Goal: Task Accomplishment & Management: Use online tool/utility

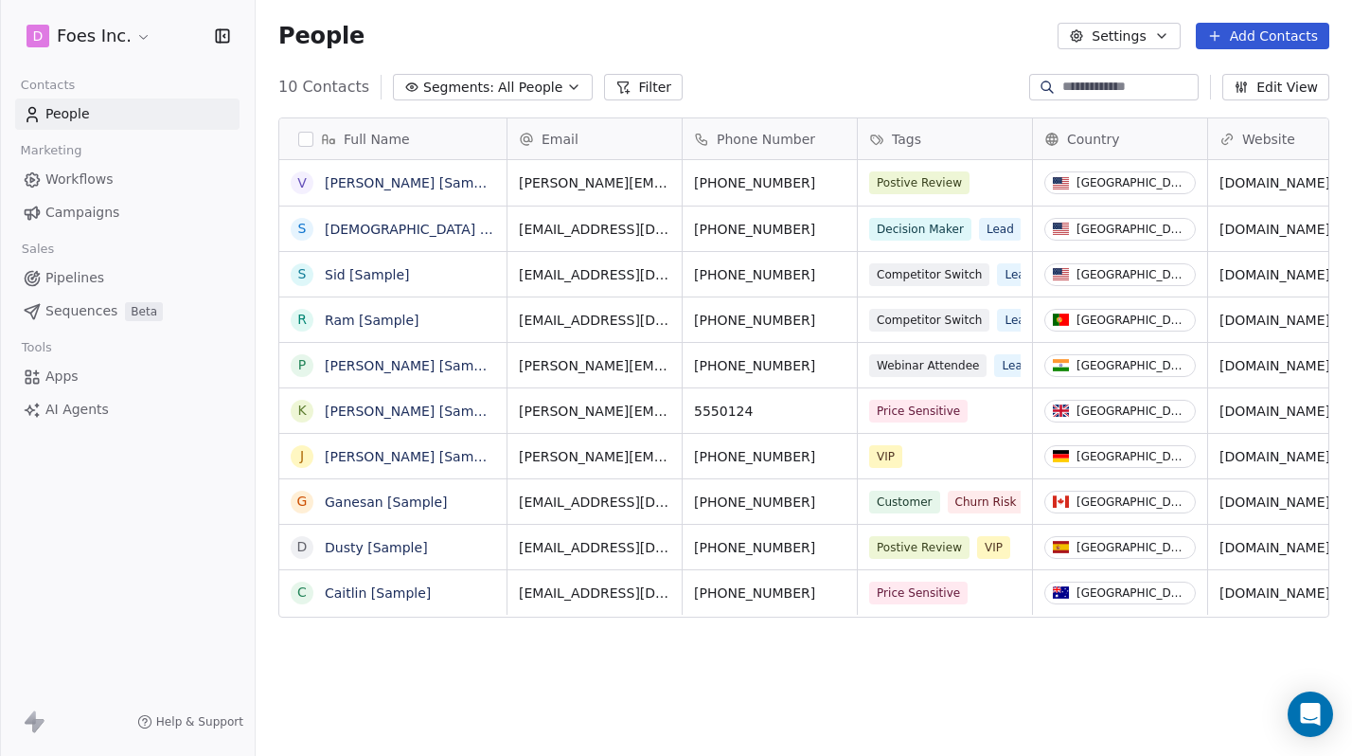
scroll to position [665, 1097]
click at [86, 33] on html "D Foes Inc. Contacts People Marketing Workflows Campaigns Sales Pipelines Seque…" at bounding box center [676, 378] width 1352 height 756
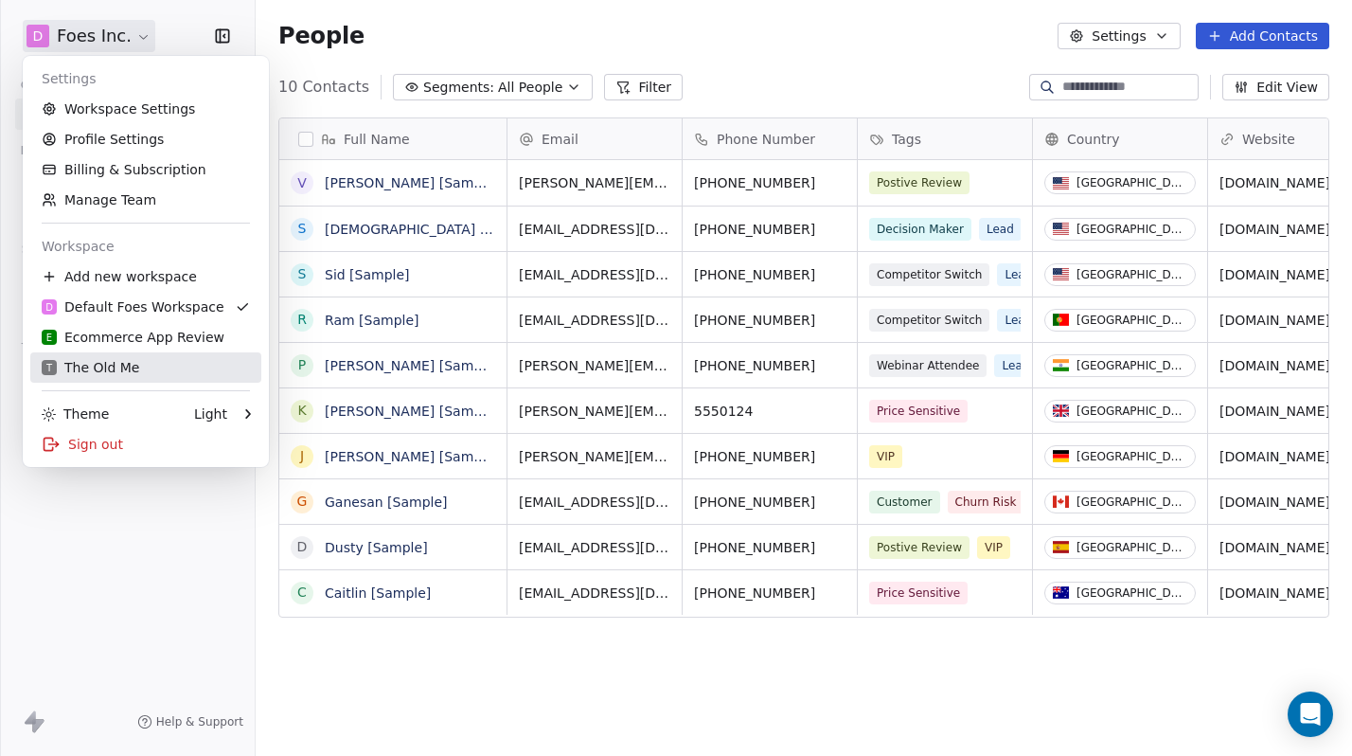
click at [99, 366] on div "T The Old Me" at bounding box center [91, 367] width 98 height 19
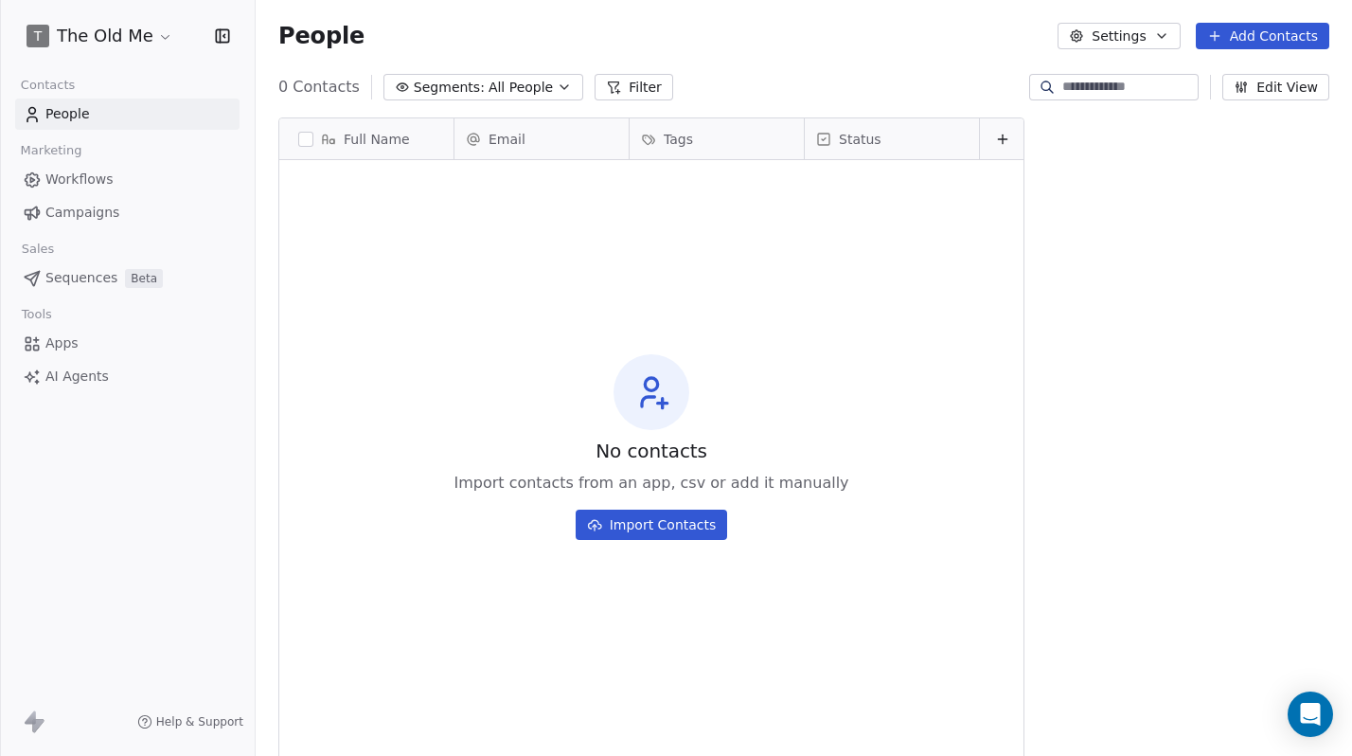
scroll to position [665, 1097]
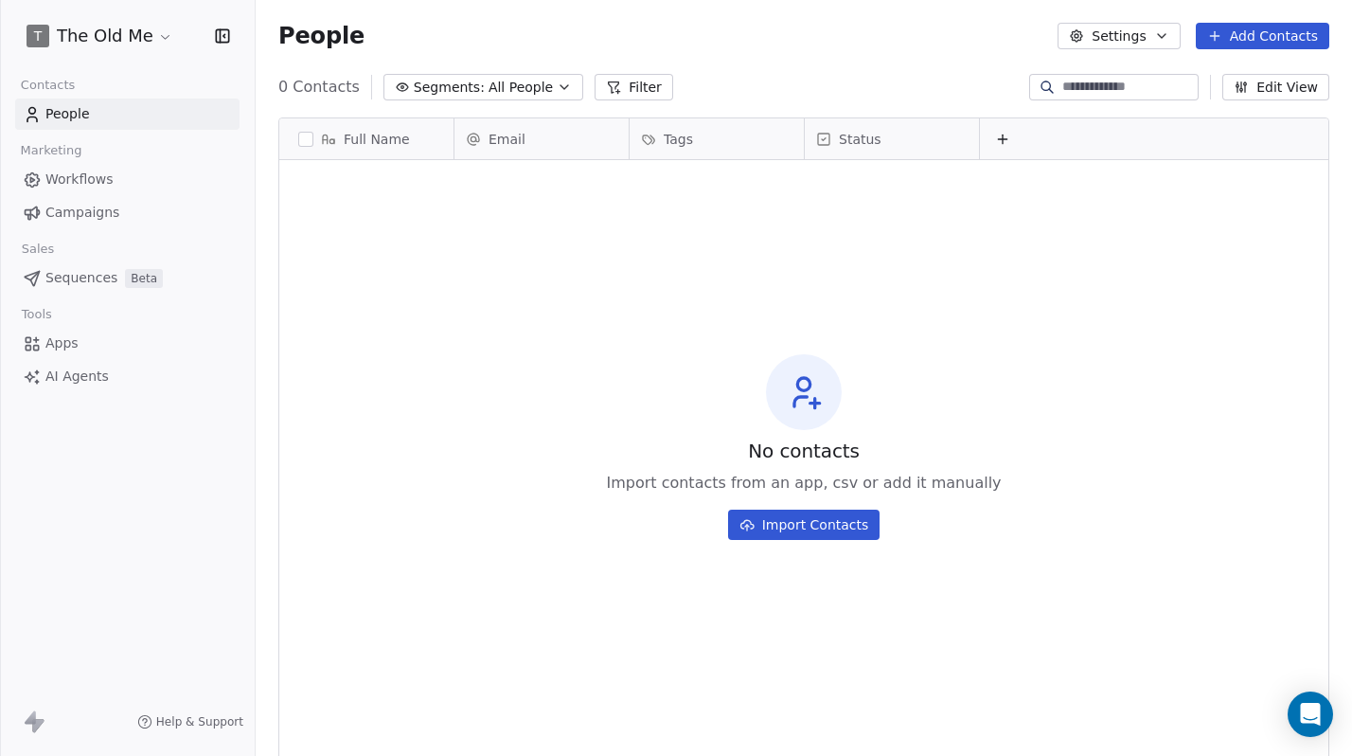
click at [1154, 26] on button "Settings" at bounding box center [1119, 36] width 122 height 27
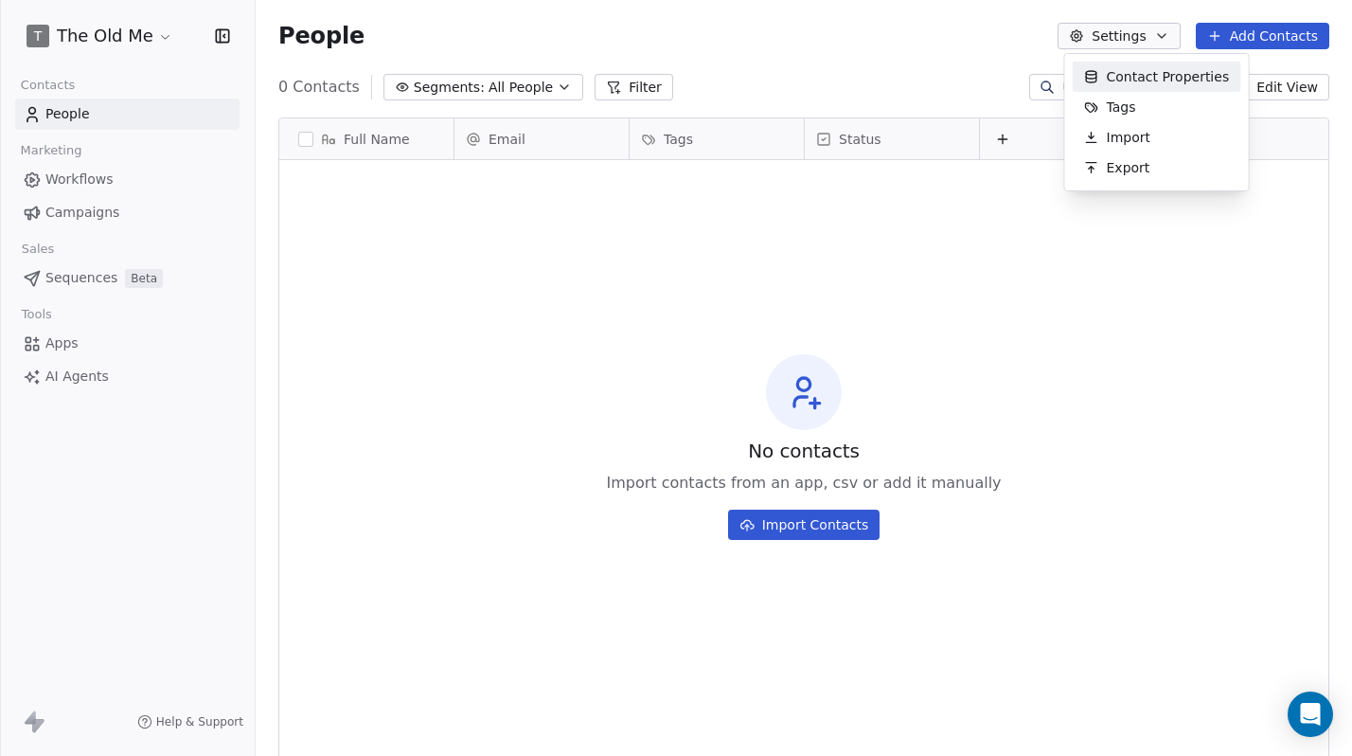
click at [1139, 33] on html "T The Old Me Contacts People Marketing Workflows Campaigns Sales Sequences Beta…" at bounding box center [676, 378] width 1352 height 756
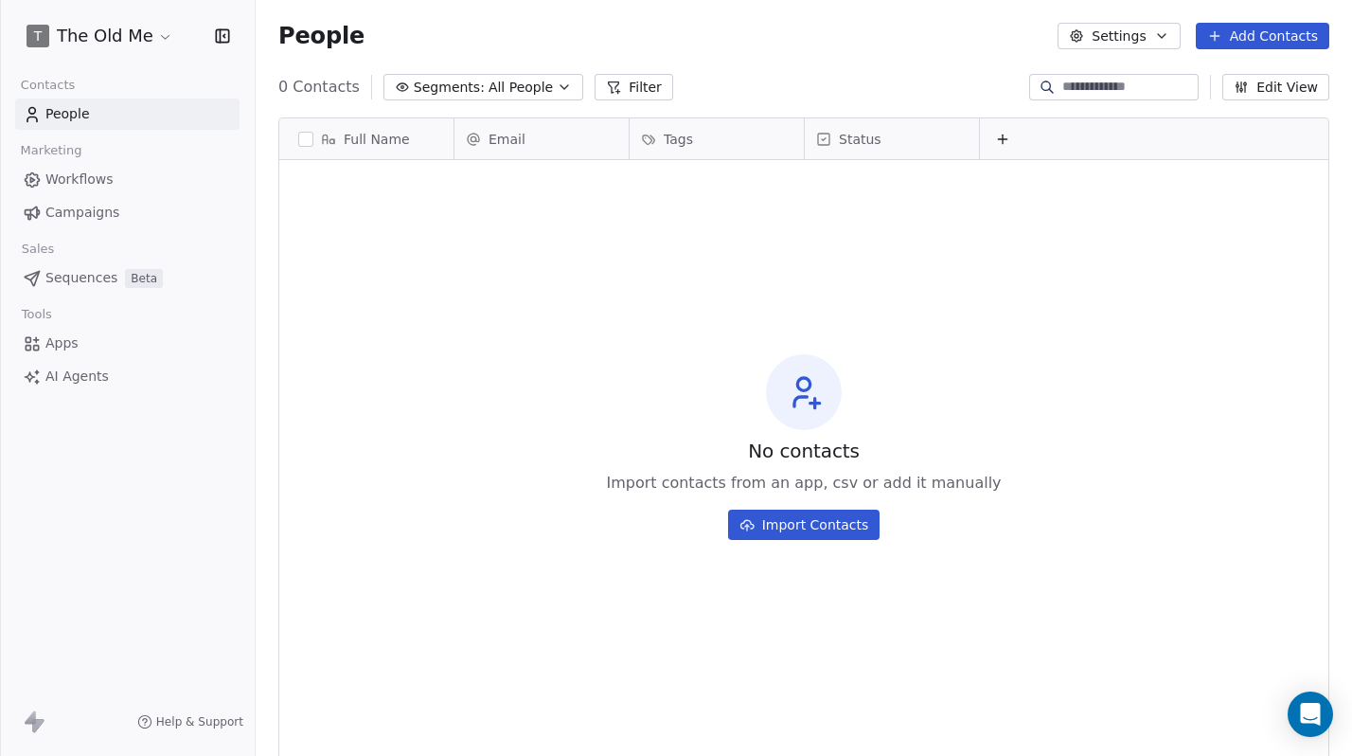
click at [73, 191] on link "Workflows" at bounding box center [127, 179] width 224 height 31
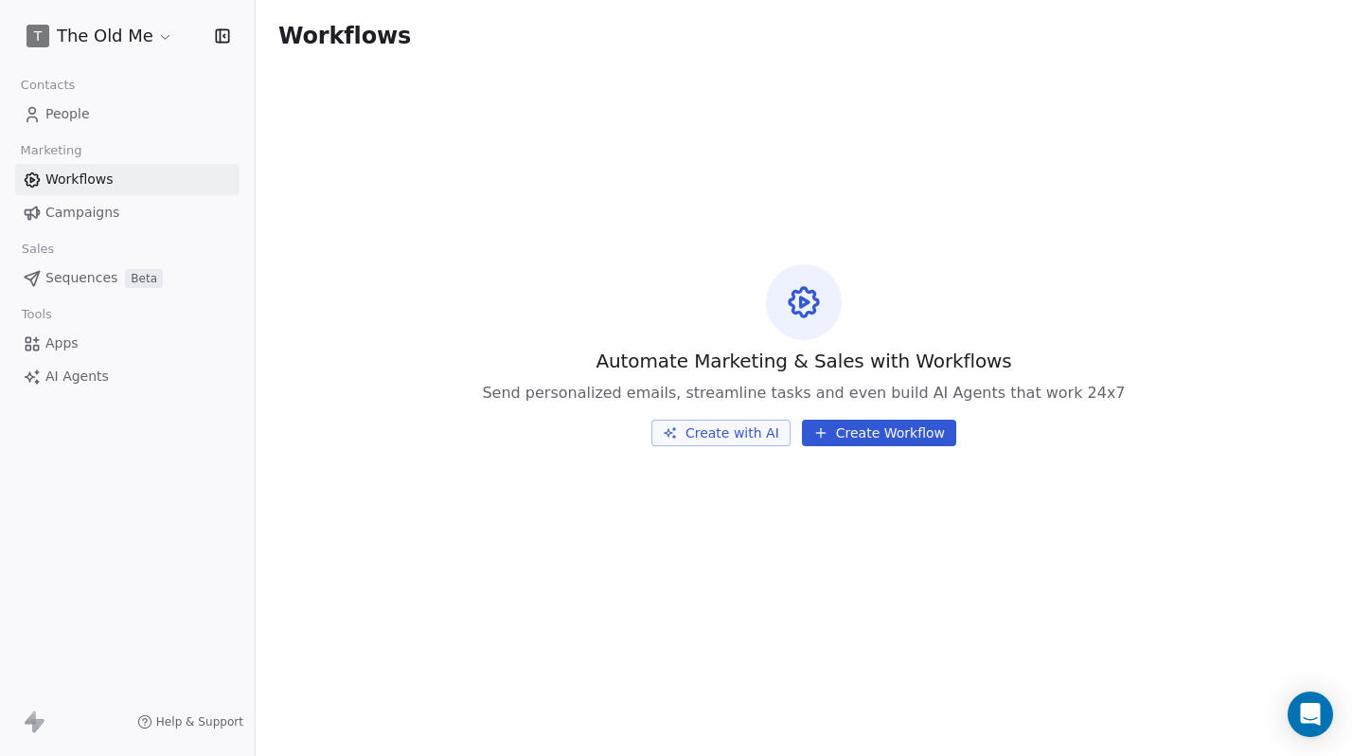
click at [906, 428] on button "Create Workflow" at bounding box center [879, 433] width 154 height 27
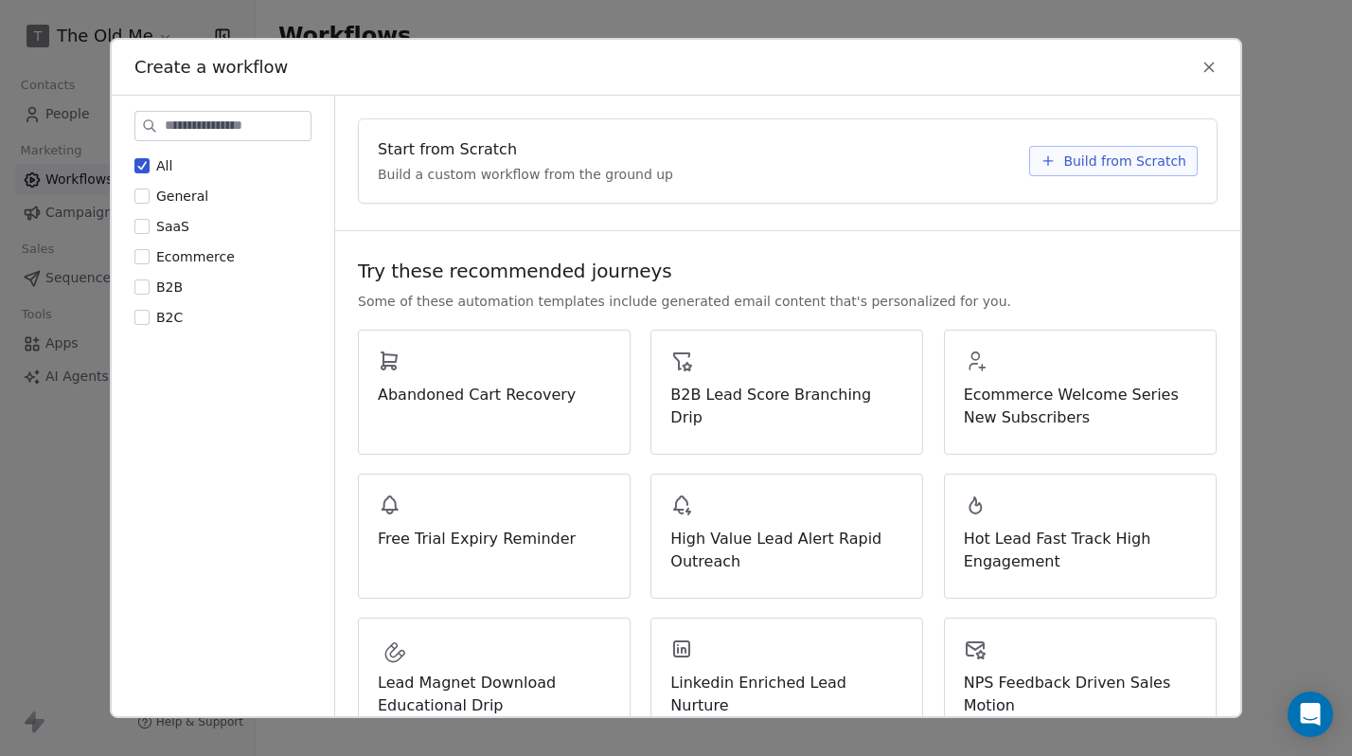
click at [1207, 64] on icon at bounding box center [1210, 67] width 9 height 9
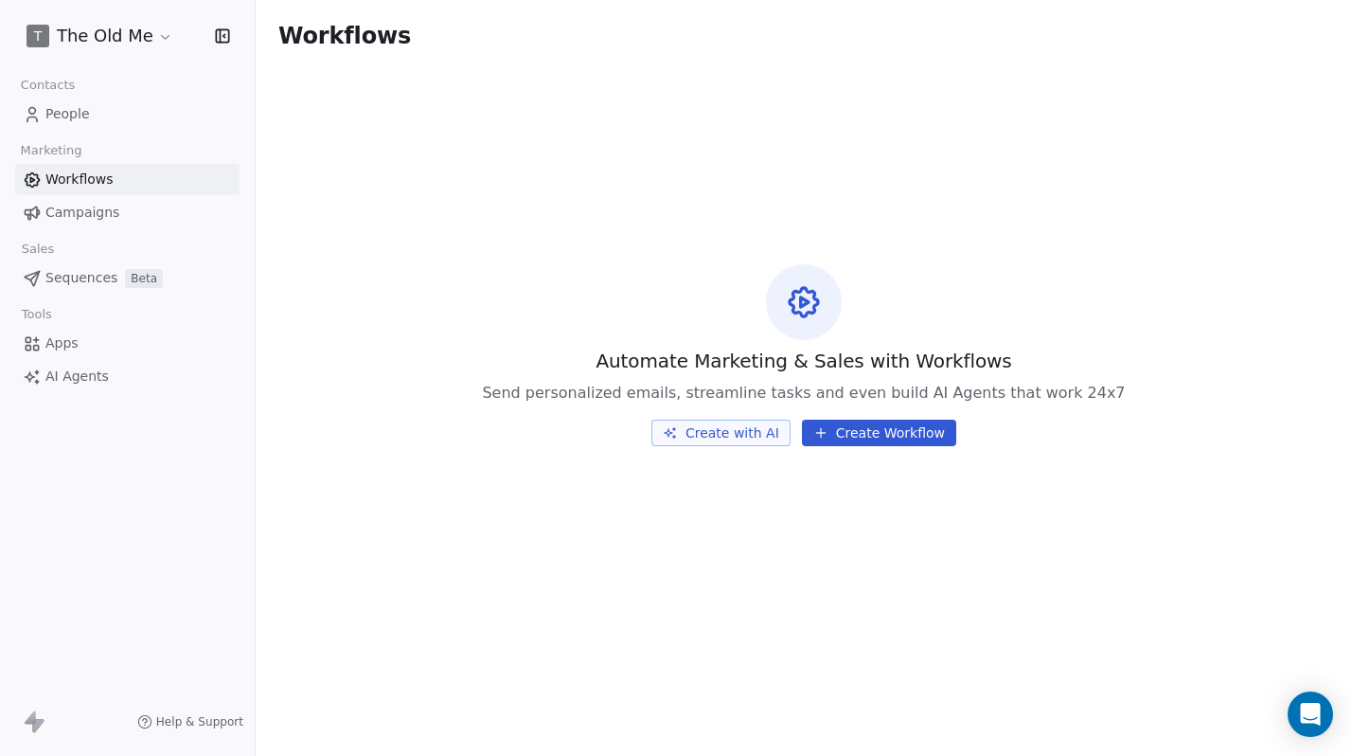
click at [113, 210] on span "Campaigns" at bounding box center [82, 213] width 74 height 20
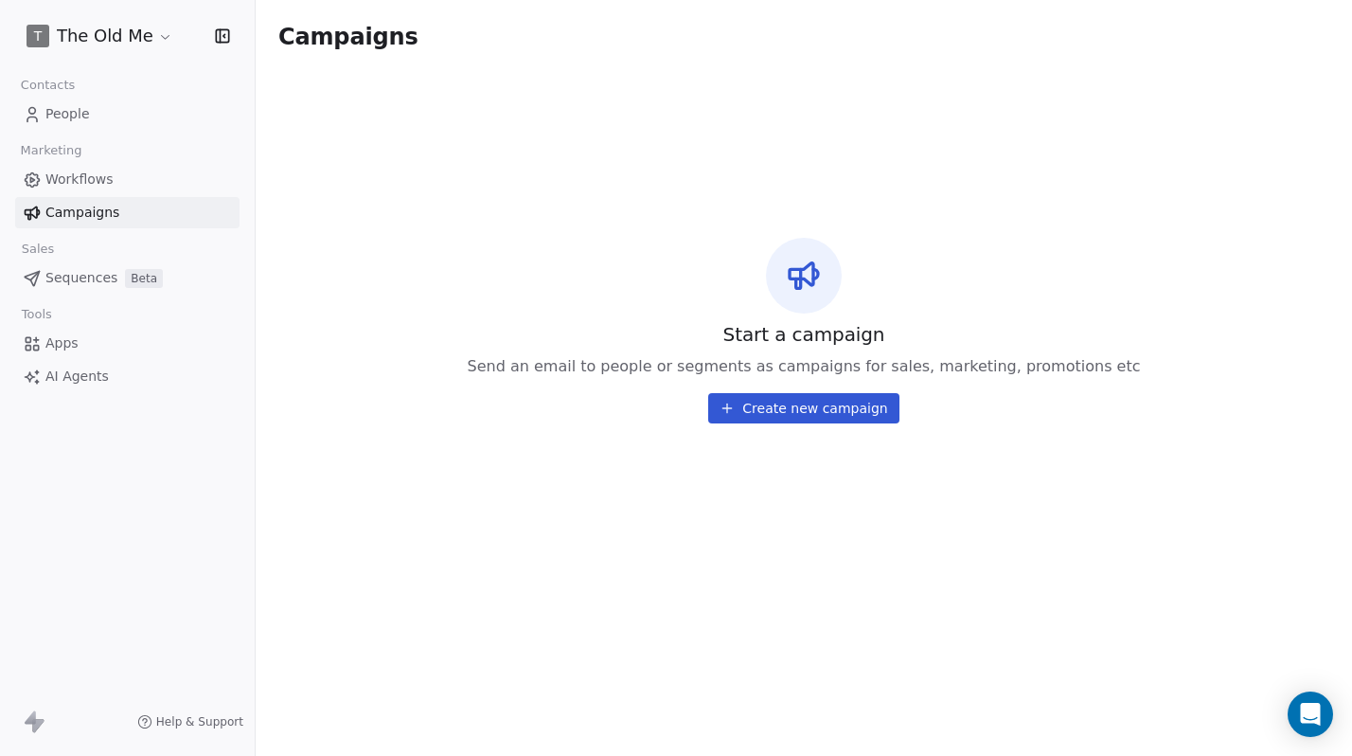
click at [859, 409] on button "Create new campaign" at bounding box center [803, 408] width 190 height 30
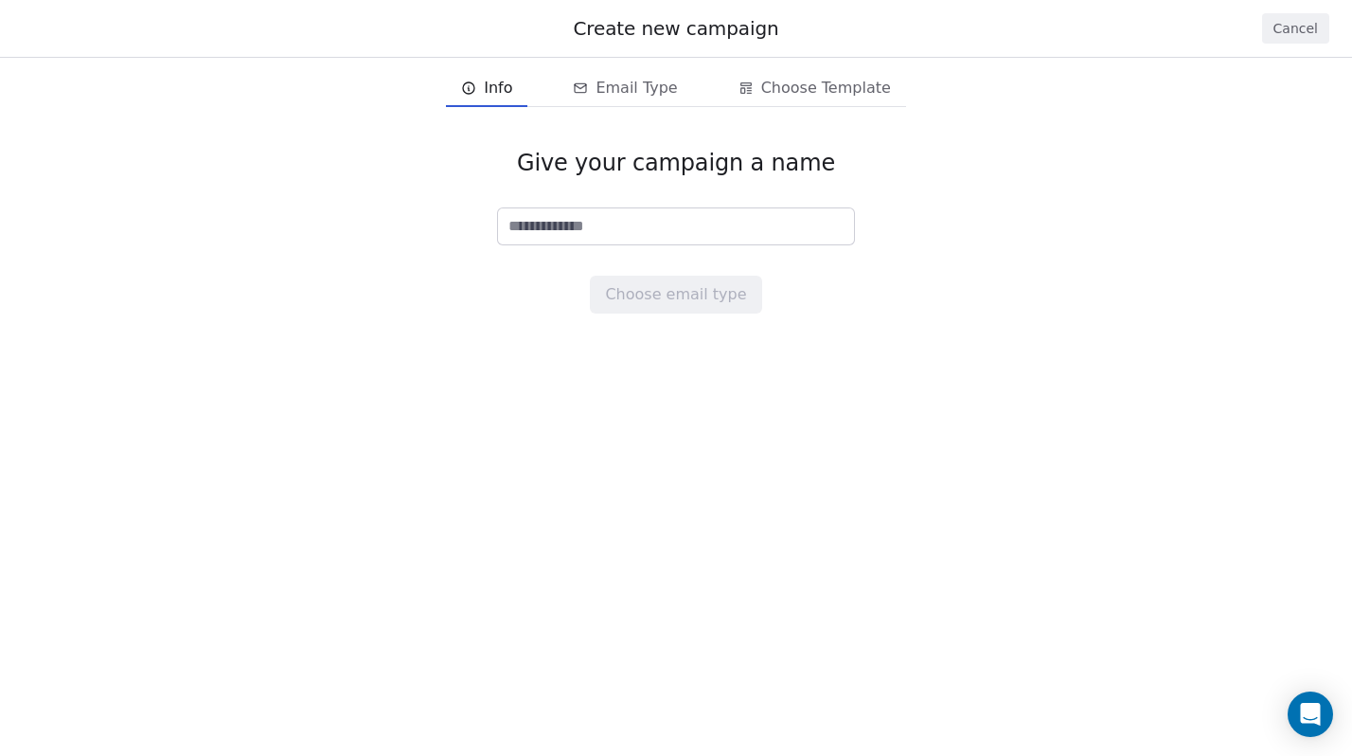
click at [1311, 22] on button "Cancel" at bounding box center [1295, 28] width 67 height 30
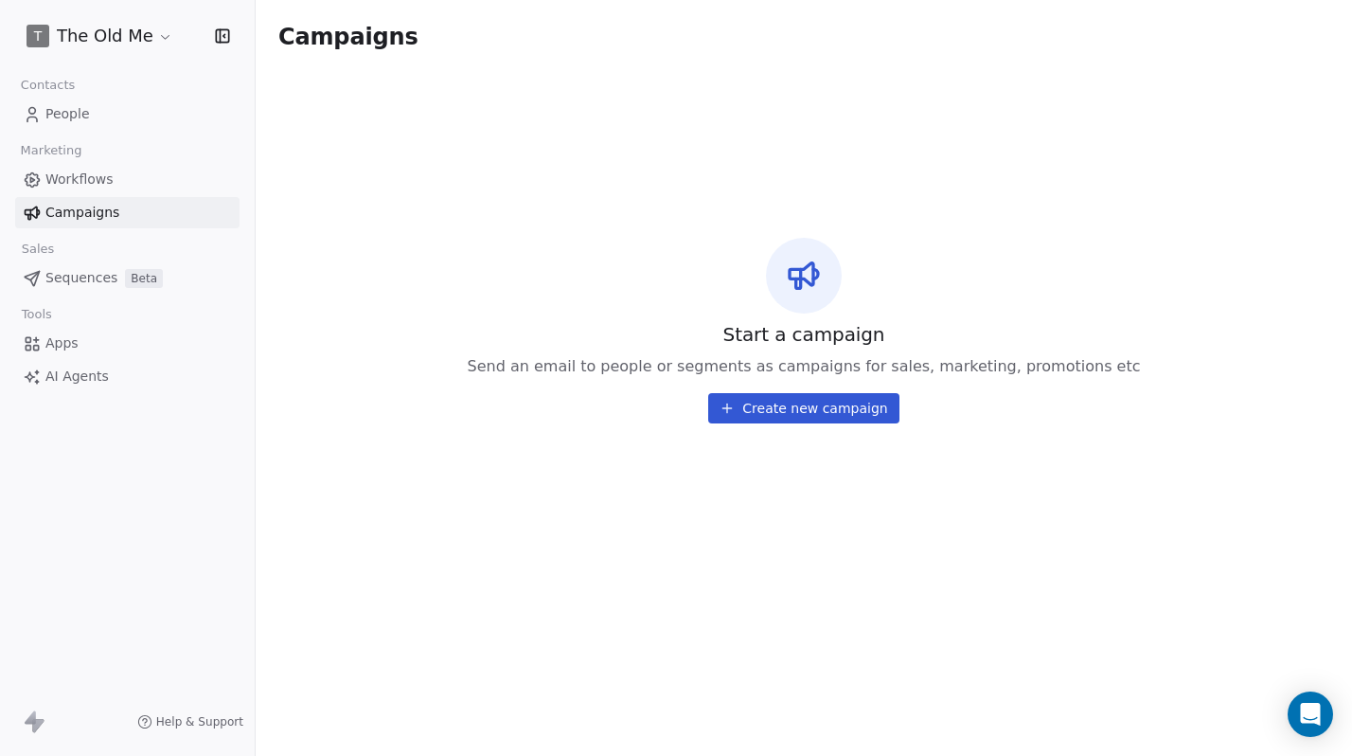
click at [80, 269] on span "Sequences" at bounding box center [81, 278] width 72 height 20
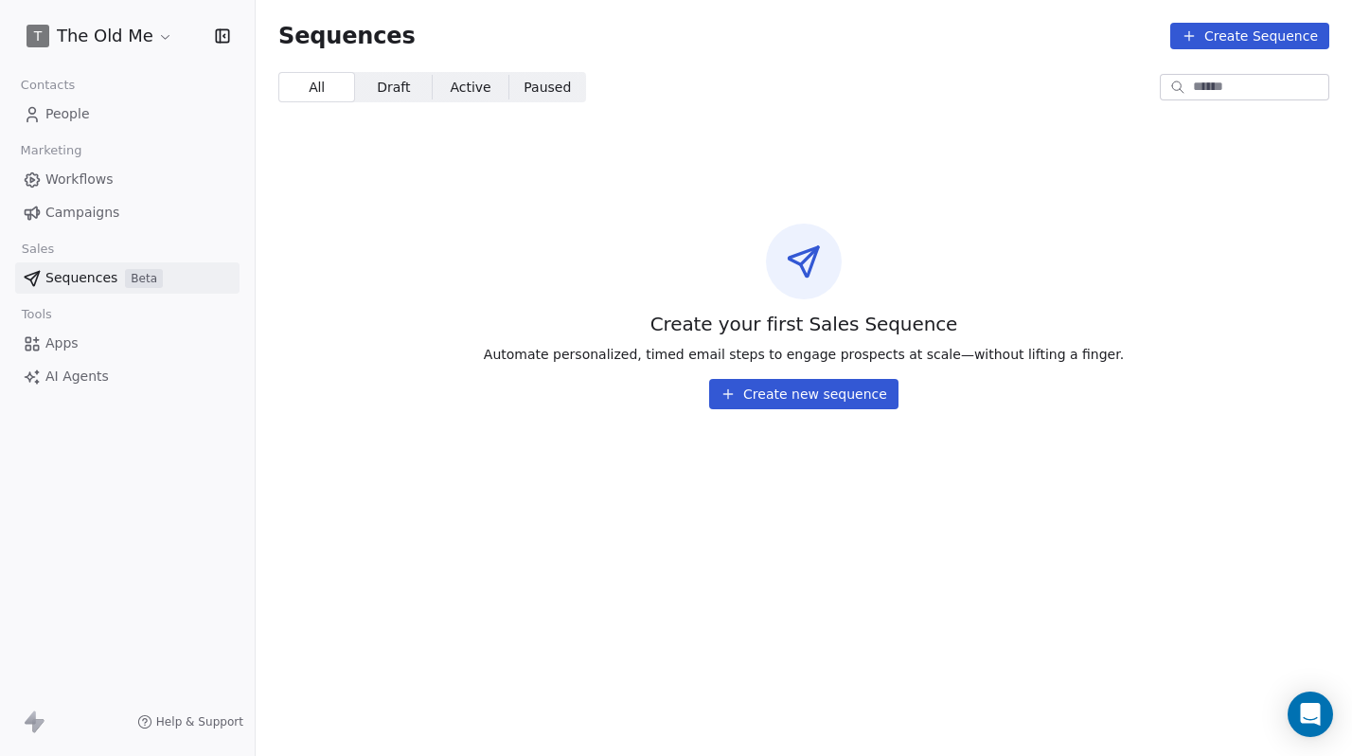
click at [80, 337] on link "Apps" at bounding box center [127, 343] width 224 height 31
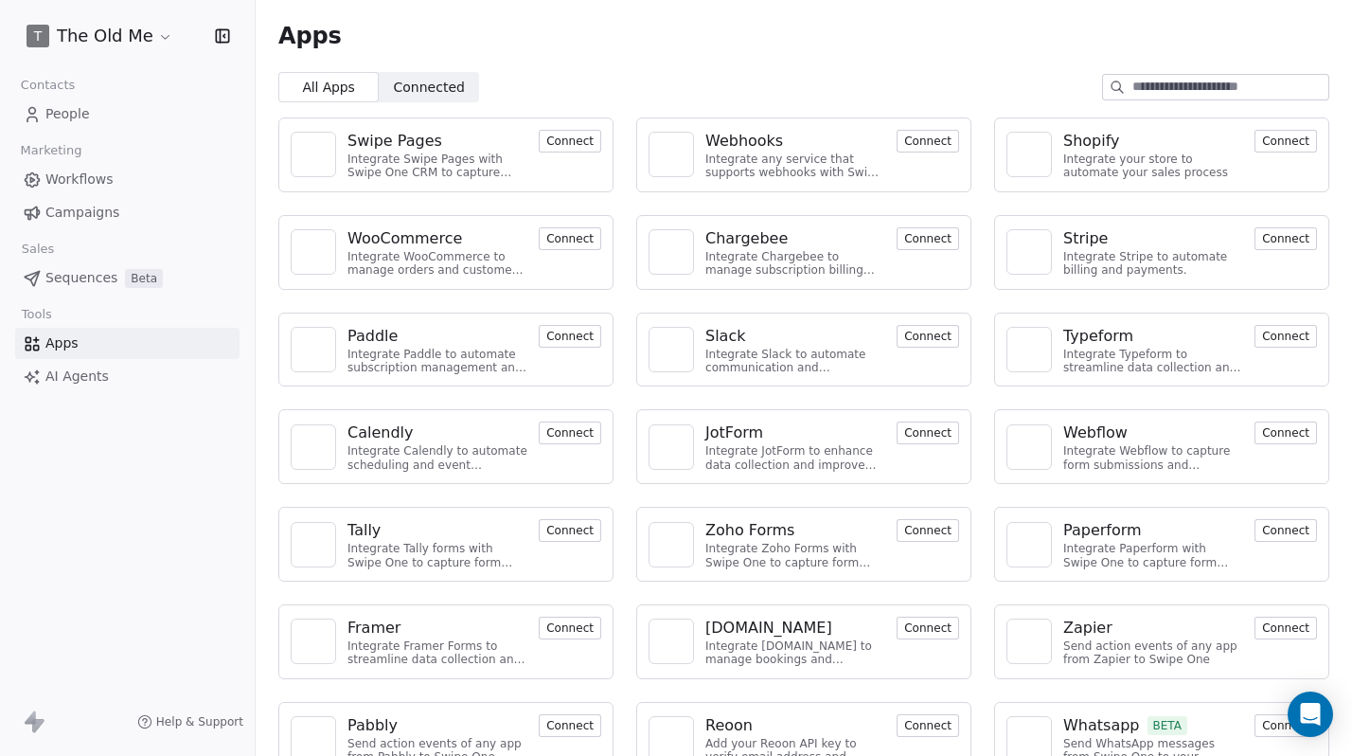
click at [570, 135] on button "Connect" at bounding box center [570, 141] width 63 height 23
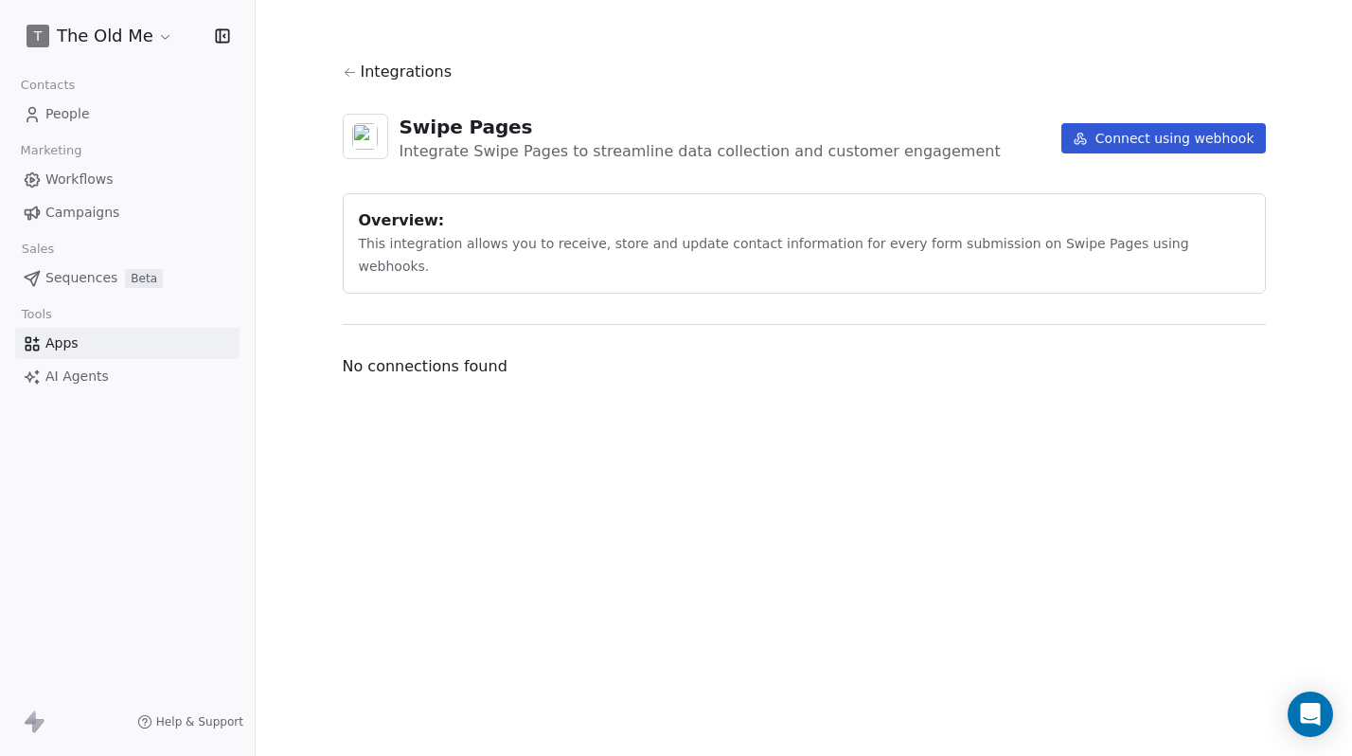
click at [1111, 148] on button "Connect using webhook" at bounding box center [1164, 138] width 205 height 30
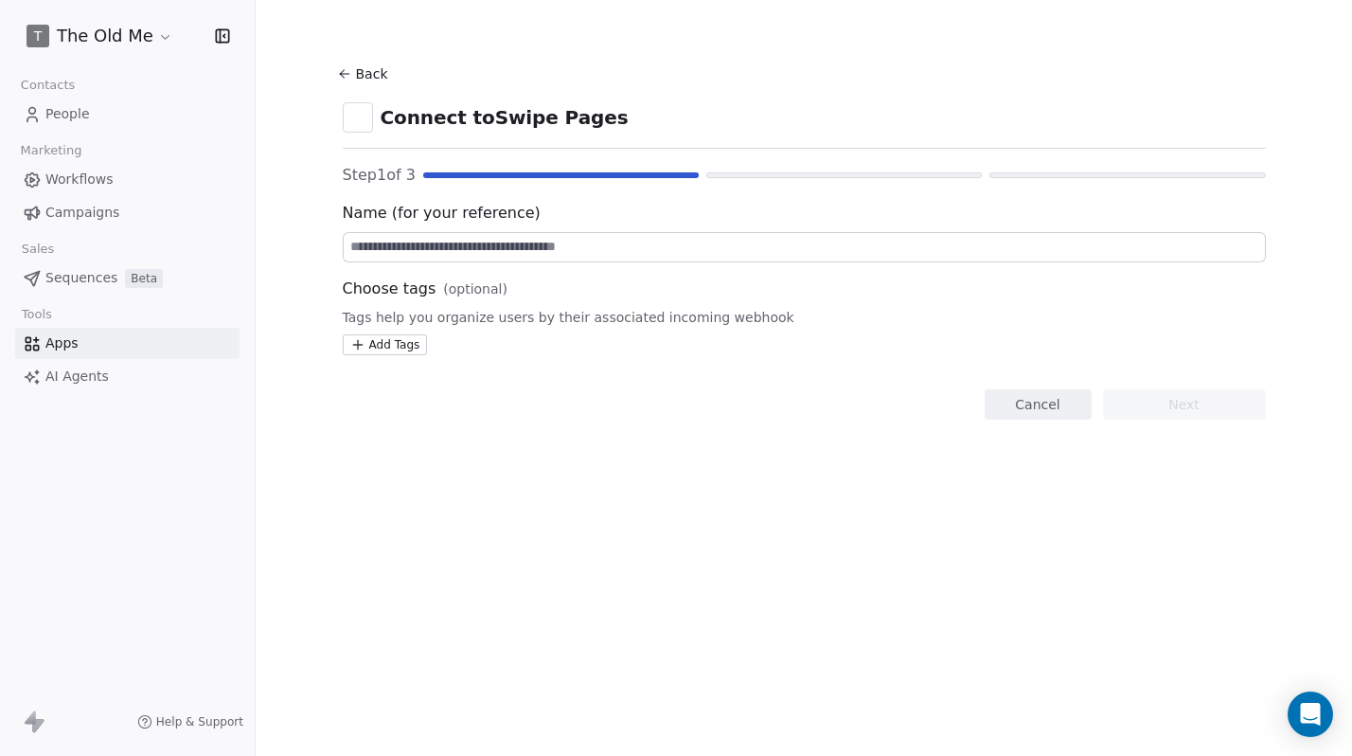
click at [543, 244] on input at bounding box center [804, 247] width 921 height 28
type input "**********"
click at [398, 337] on html "**********" at bounding box center [676, 378] width 1352 height 756
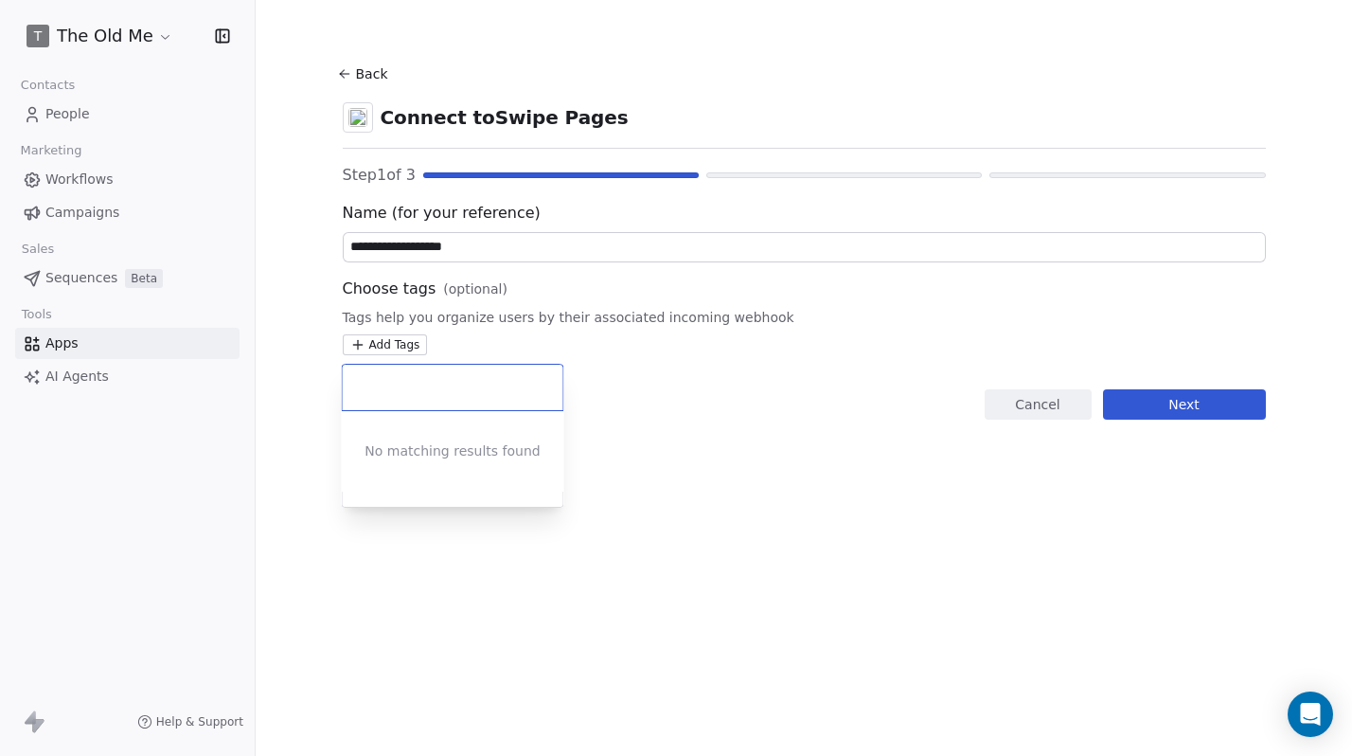
drag, startPoint x: 823, startPoint y: 468, endPoint x: 920, endPoint y: 457, distance: 98.1
click at [825, 468] on html "**********" at bounding box center [676, 378] width 1352 height 756
click at [1187, 400] on button "Next" at bounding box center [1184, 404] width 163 height 30
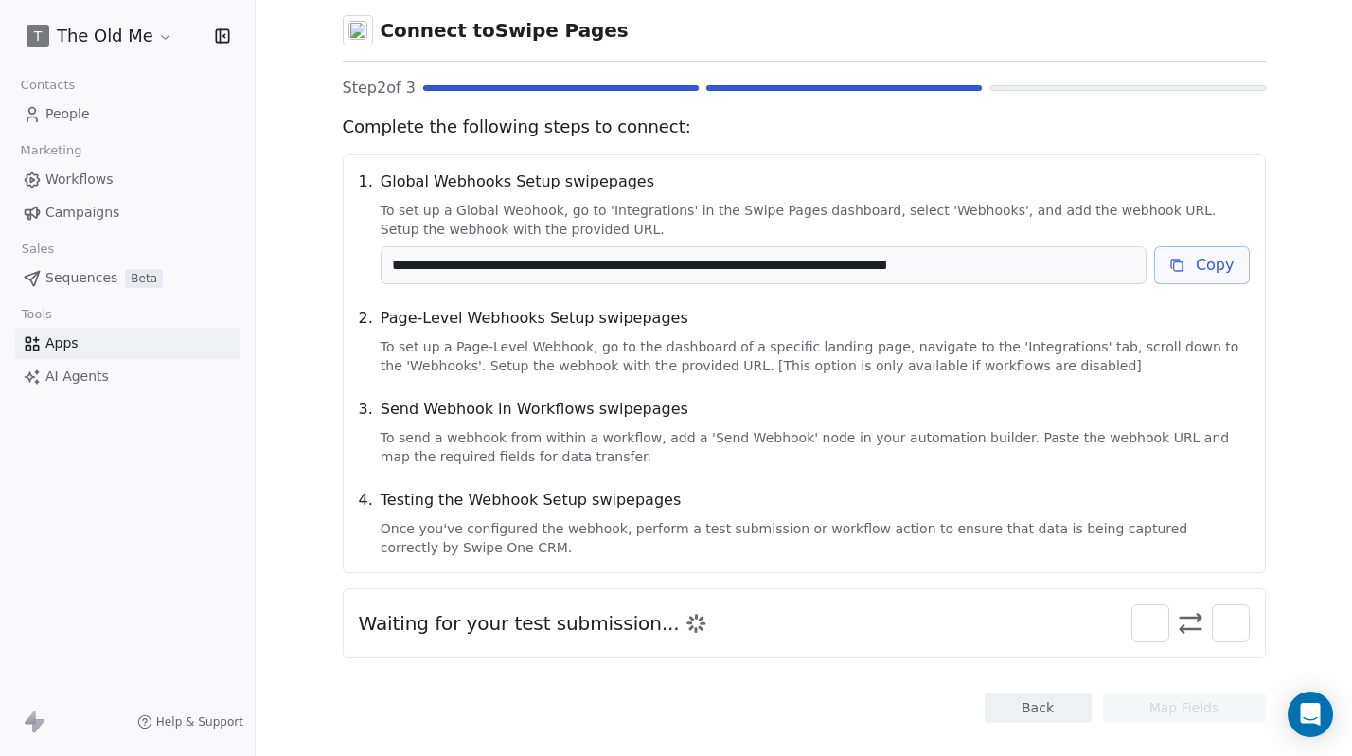
scroll to position [98, 0]
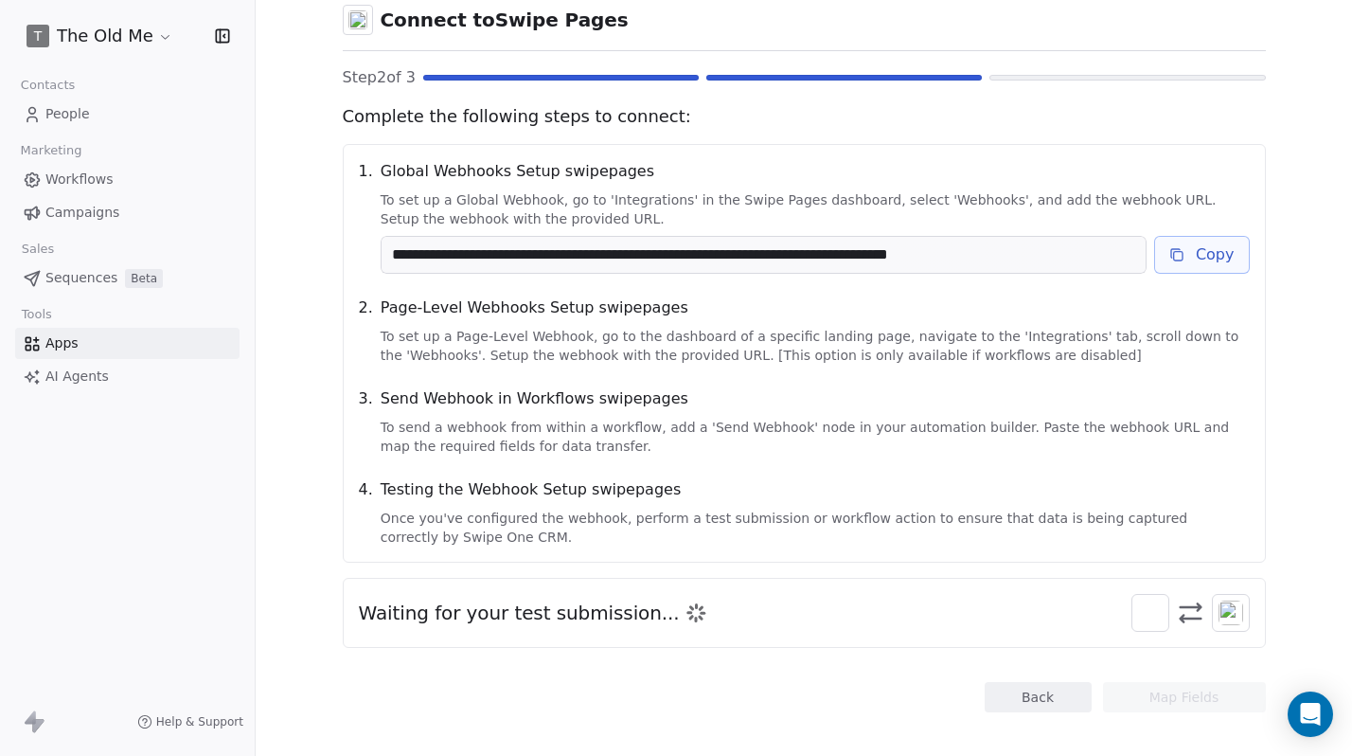
click at [1188, 254] on button "Copy" at bounding box center [1202, 255] width 96 height 38
click at [74, 382] on span "AI Agents" at bounding box center [76, 376] width 63 height 20
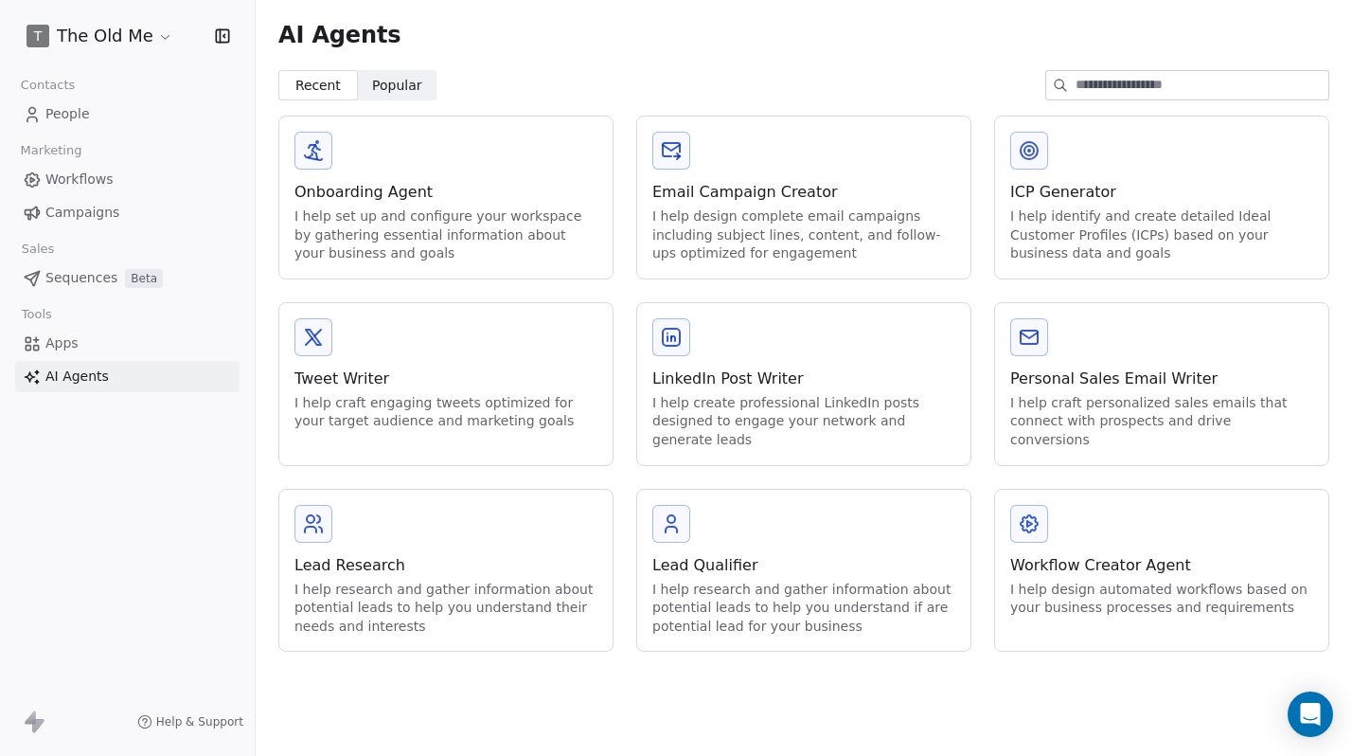
click at [195, 714] on span "Help & Support" at bounding box center [199, 721] width 87 height 15
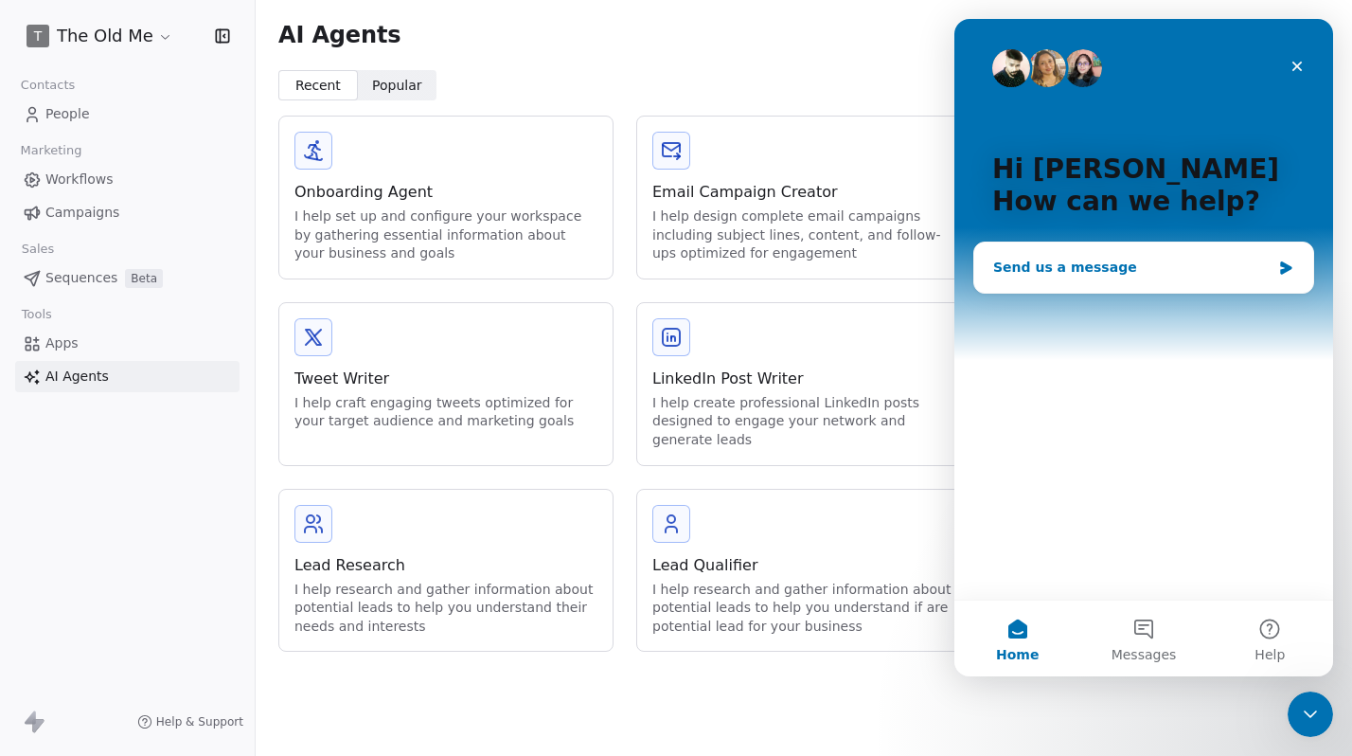
click at [1027, 261] on div "Send us a message" at bounding box center [1131, 268] width 277 height 20
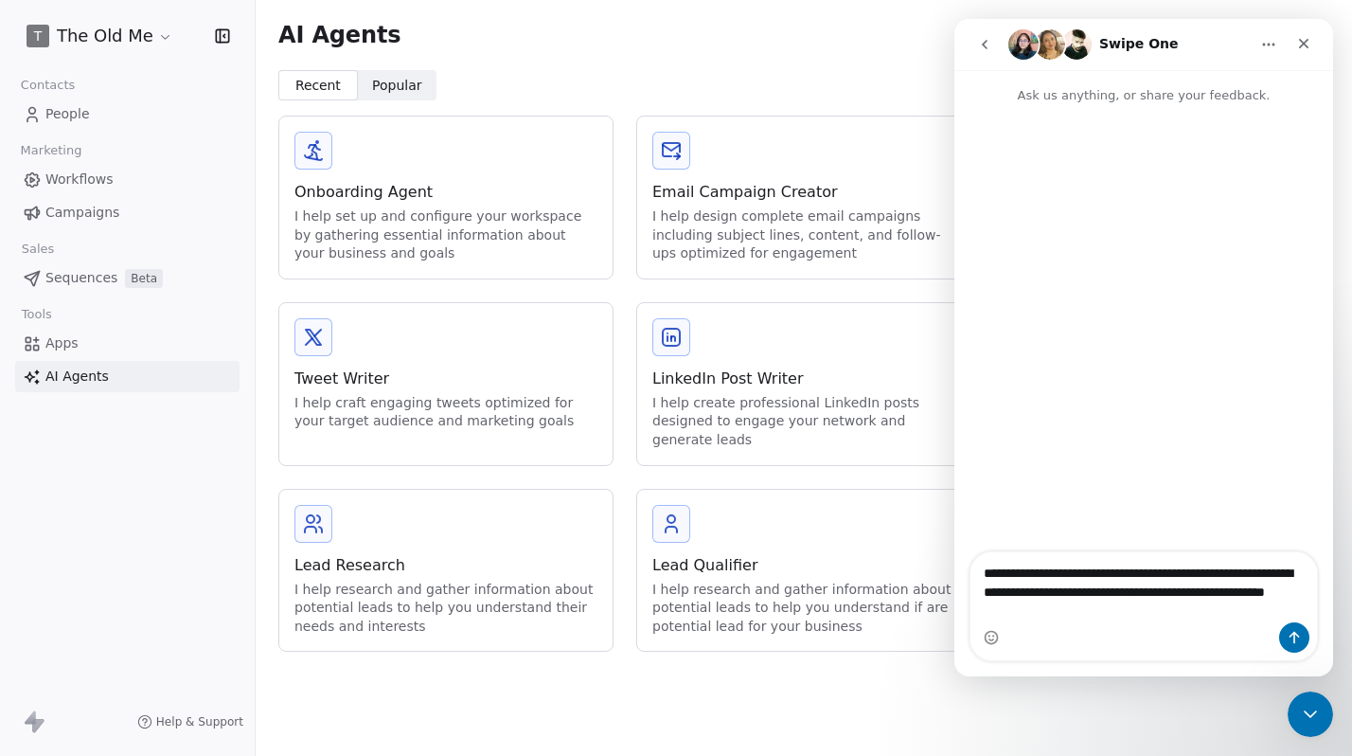
type textarea "**********"
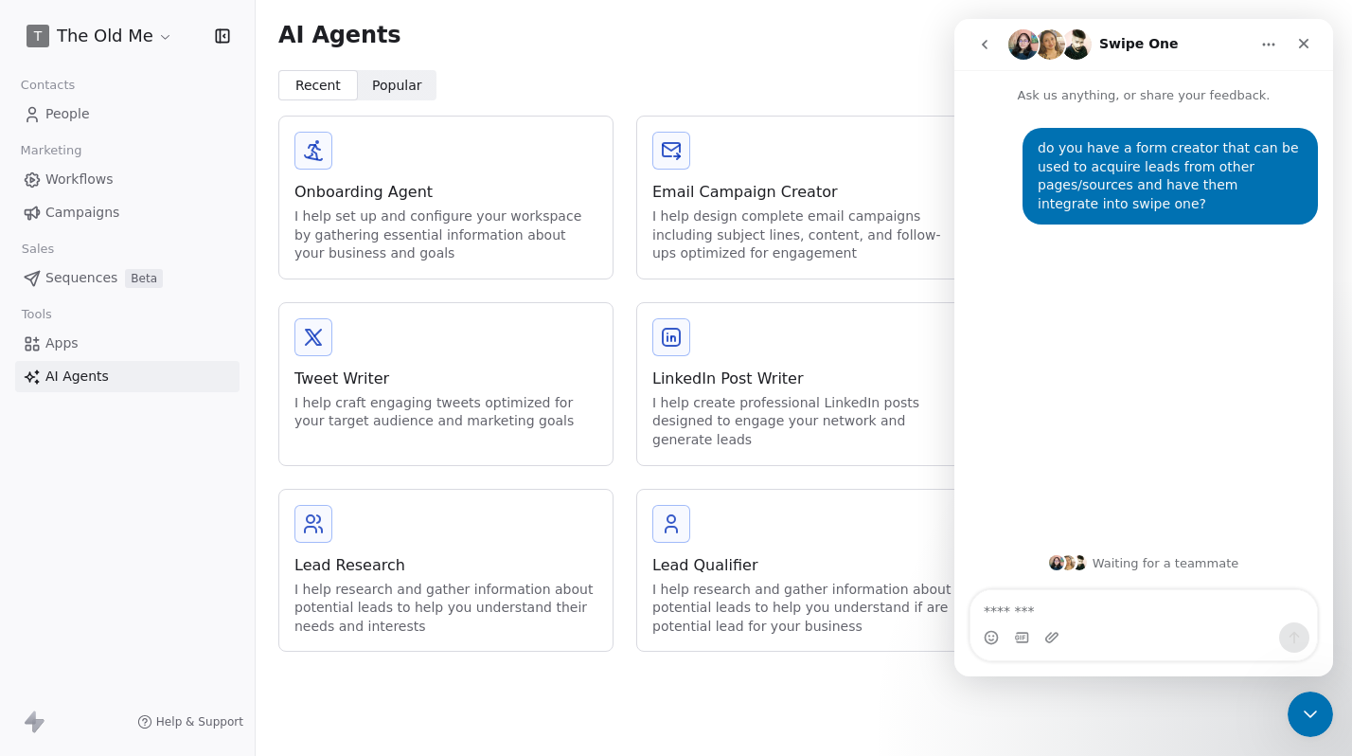
click at [980, 37] on icon "go back" at bounding box center [984, 44] width 15 height 15
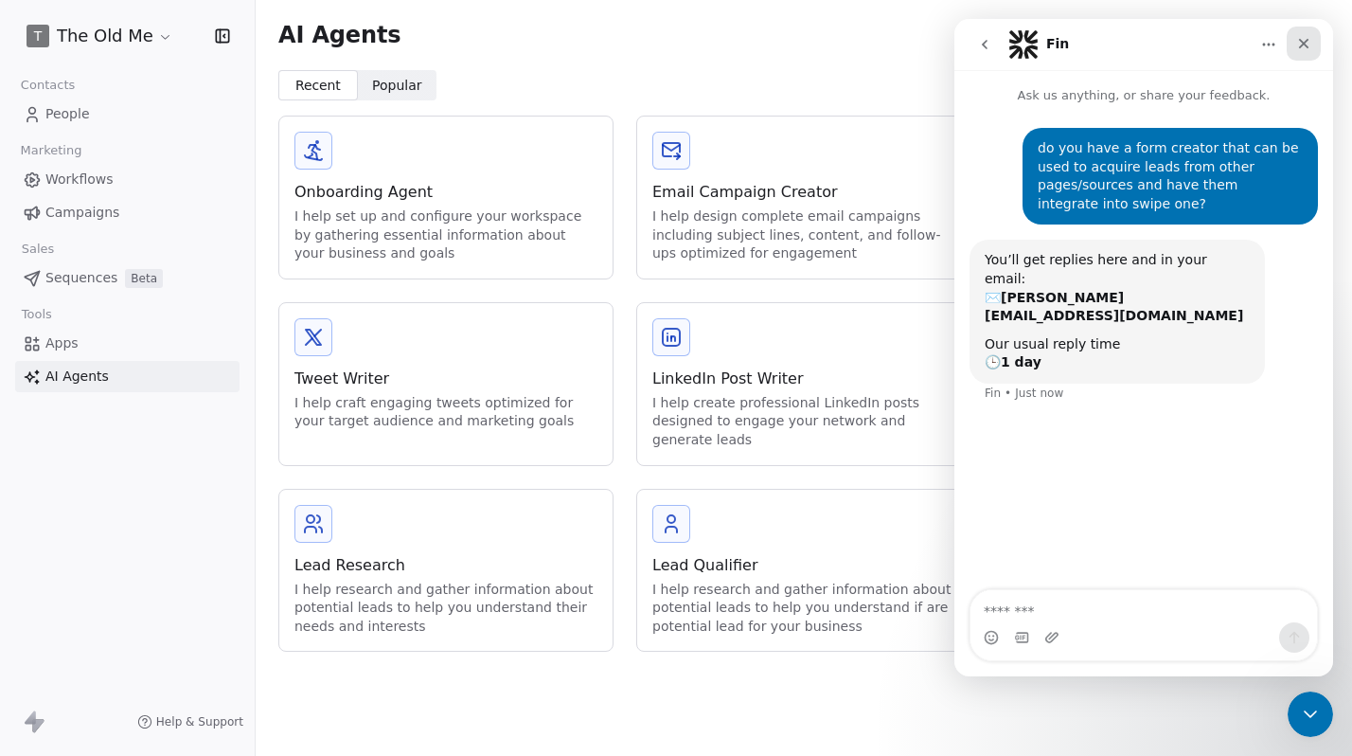
click at [1301, 43] on icon "Close" at bounding box center [1303, 43] width 15 height 15
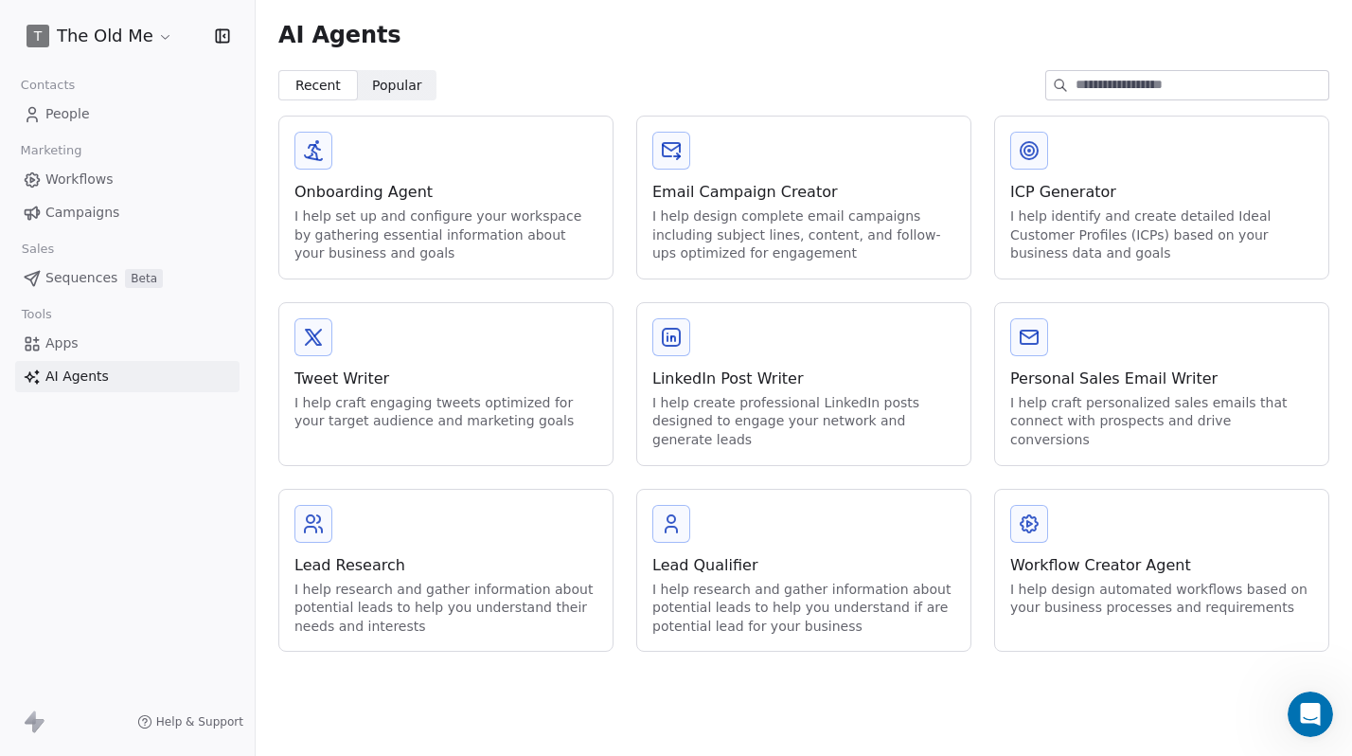
click at [870, 55] on div "AI Agents" at bounding box center [804, 35] width 1097 height 70
click at [742, 565] on div "Lead Qualifier" at bounding box center [803, 565] width 303 height 23
click at [670, 670] on div "Ai agents Set Up AI Agents & Knowledge This will build knowledge for agents to …" at bounding box center [676, 378] width 1352 height 756
click at [64, 115] on span "People" at bounding box center [67, 114] width 45 height 20
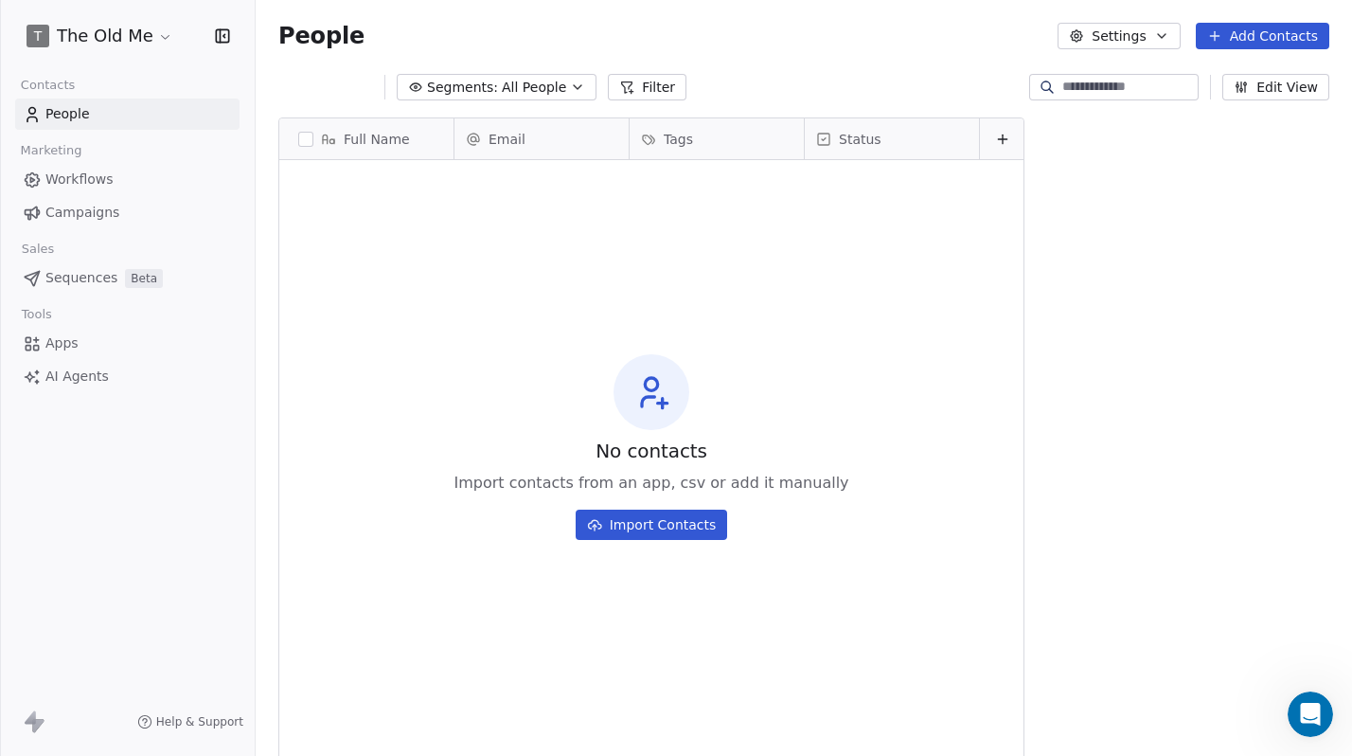
scroll to position [665, 1097]
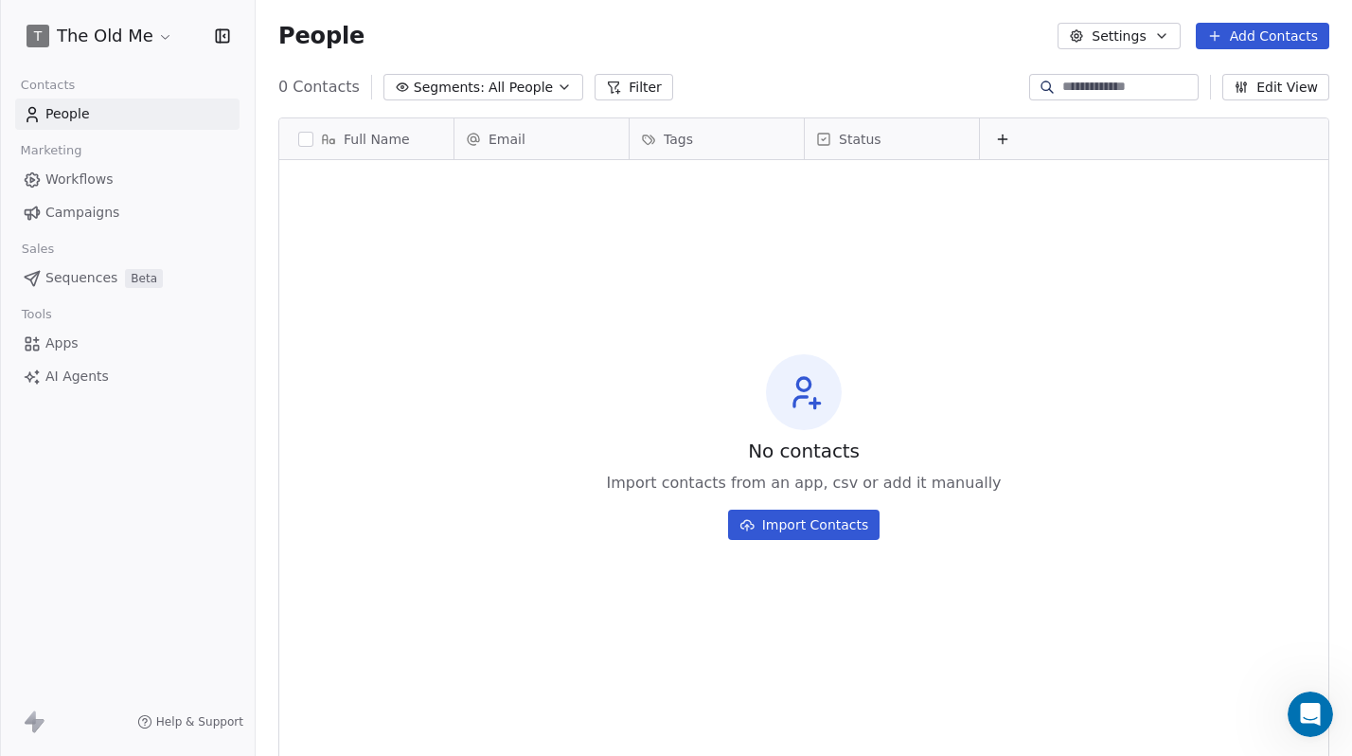
click at [1116, 45] on button "Settings" at bounding box center [1119, 36] width 122 height 27
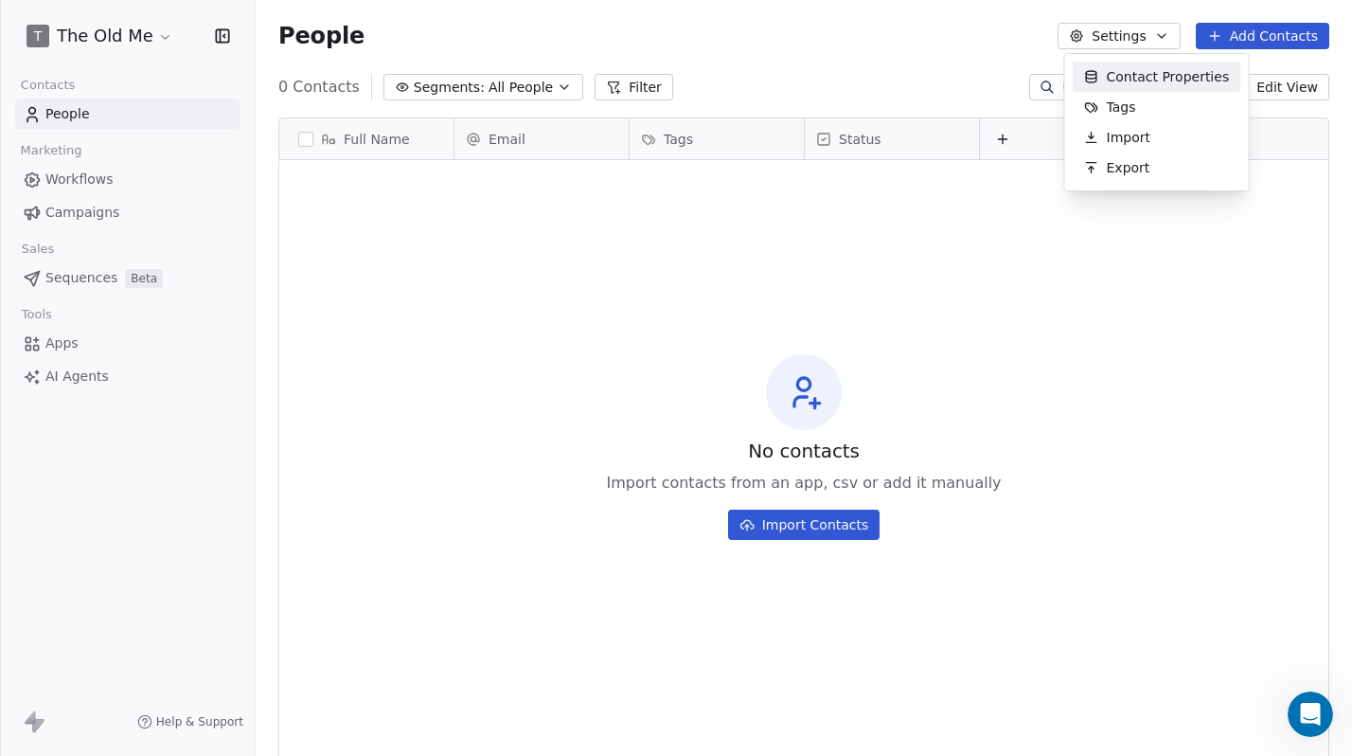
click at [1117, 44] on html "T The Old Me Contacts People Marketing Workflows Campaigns Sales Sequences Beta…" at bounding box center [676, 378] width 1352 height 756
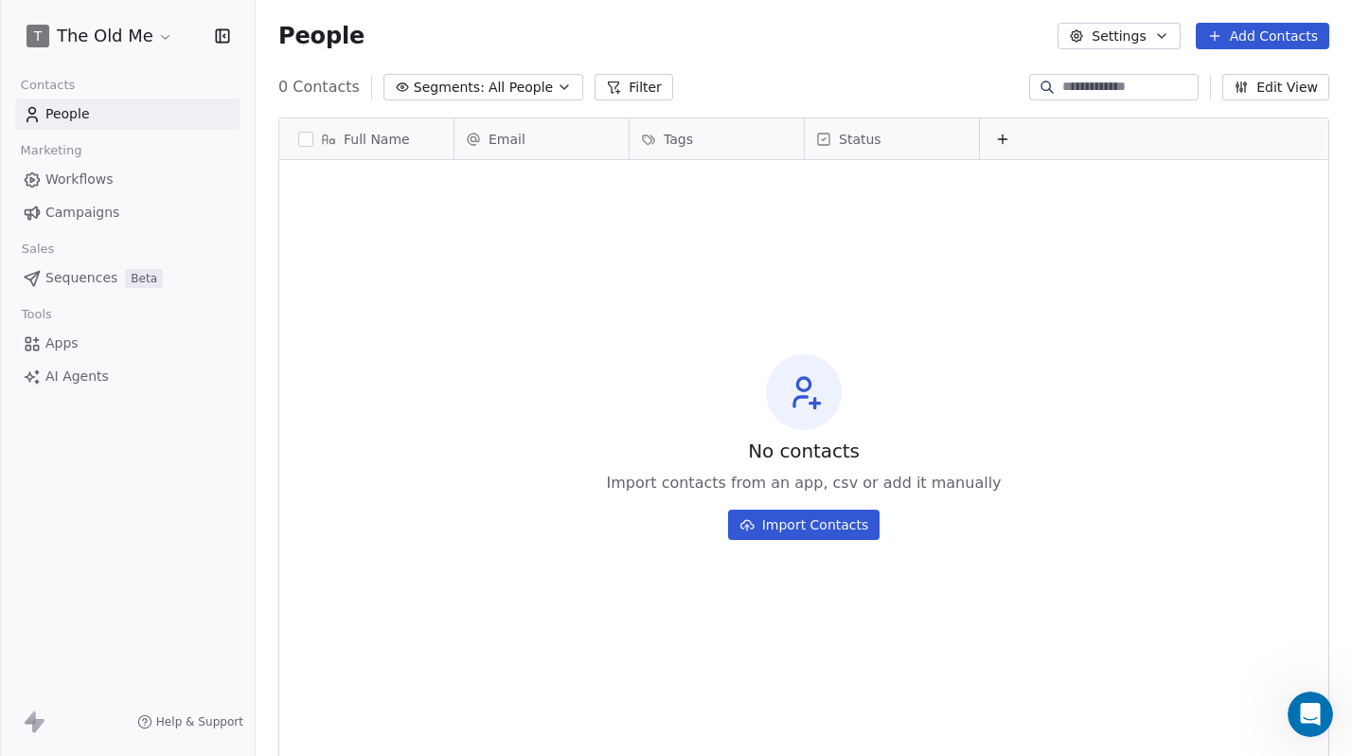
click at [780, 47] on div "People Settings Add Contacts" at bounding box center [803, 36] width 1051 height 27
click at [62, 345] on span "Apps" at bounding box center [61, 343] width 33 height 20
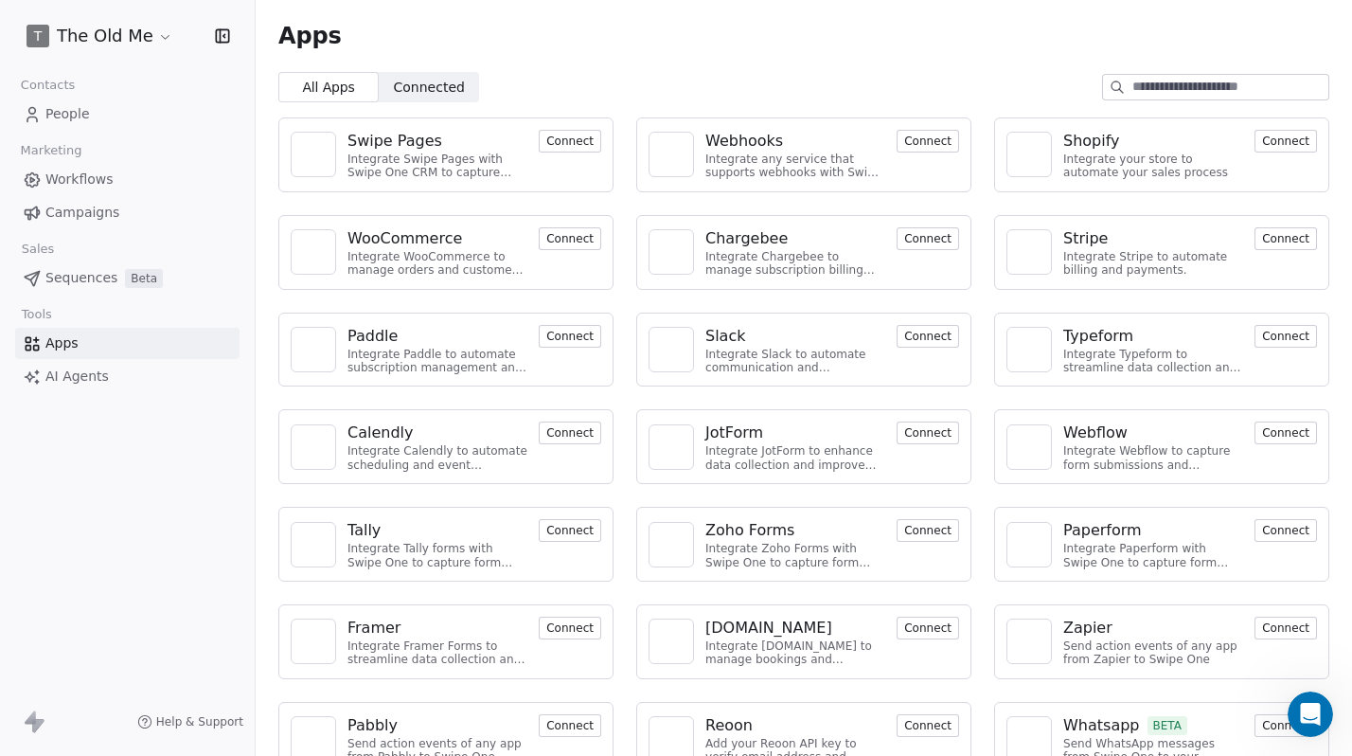
scroll to position [35, 0]
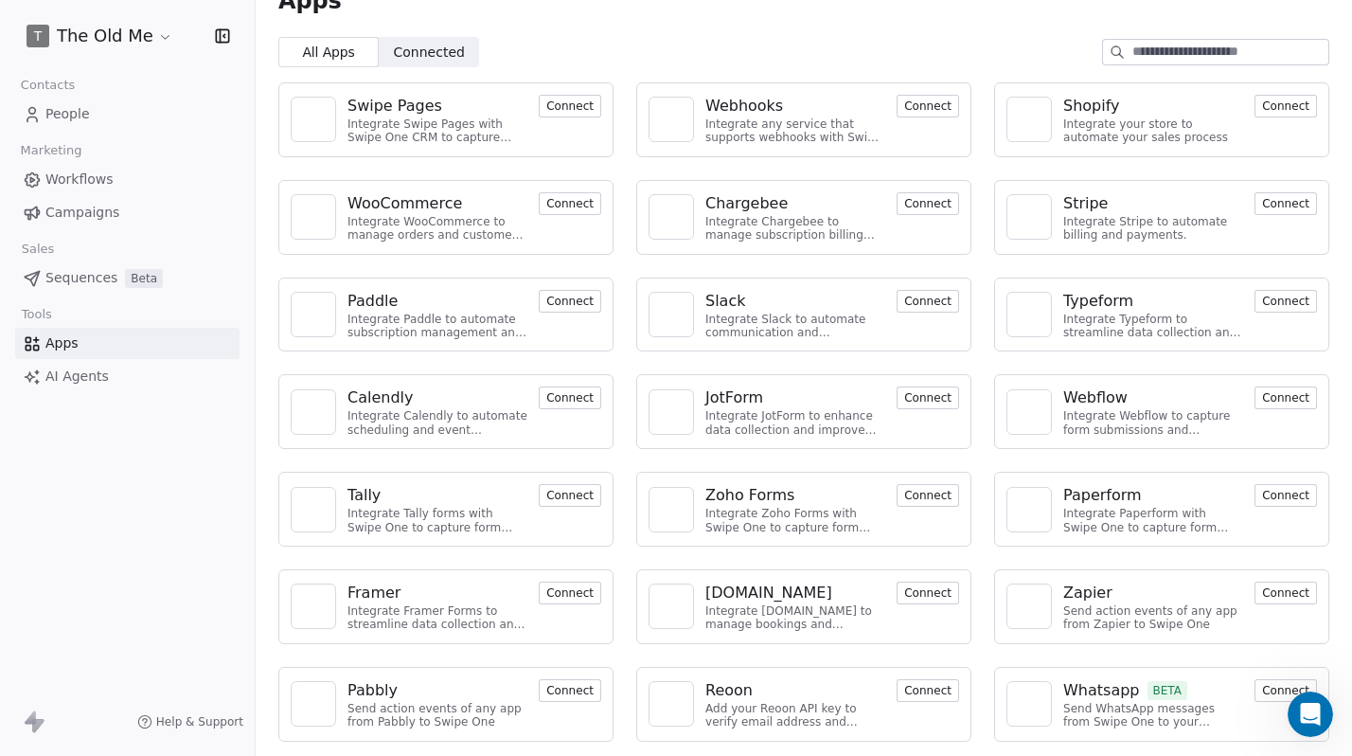
drag, startPoint x: 1178, startPoint y: 55, endPoint x: 1161, endPoint y: 55, distance: 17.0
click at [1177, 55] on input at bounding box center [1231, 52] width 196 height 25
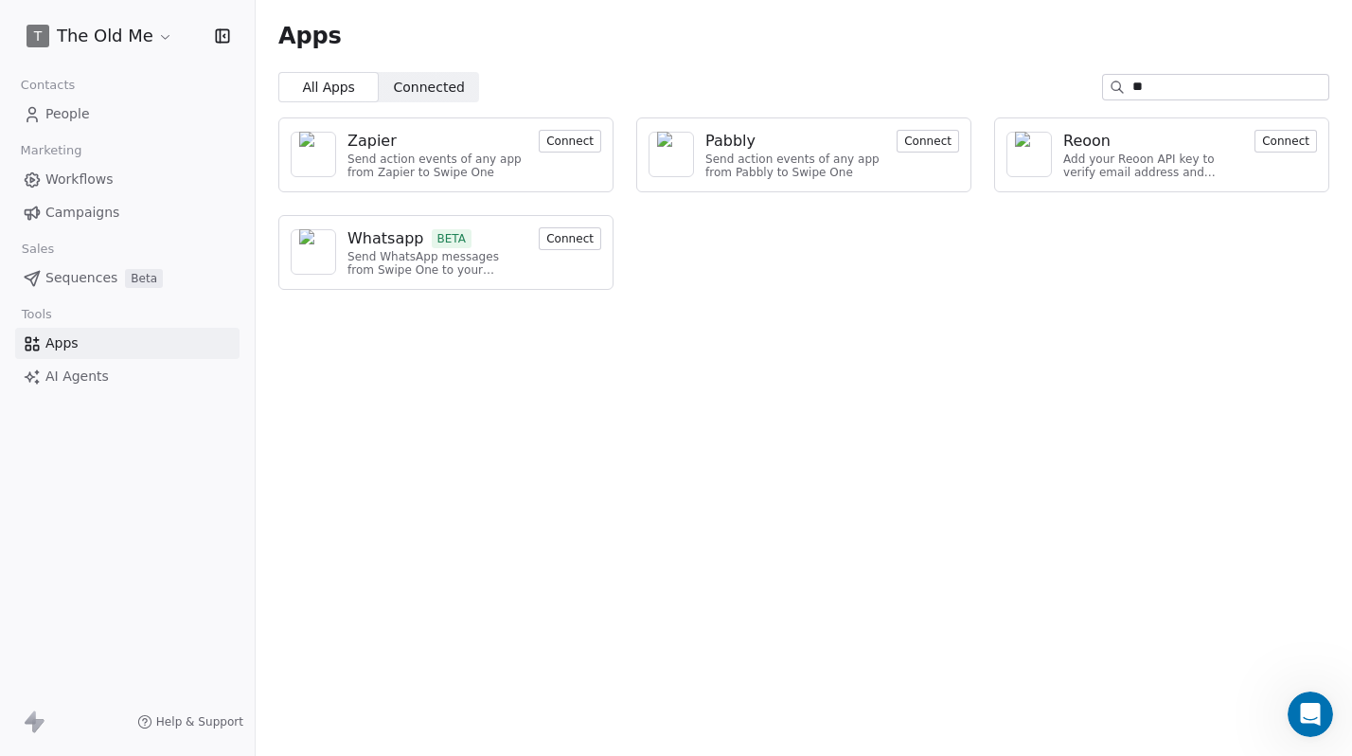
type input "*"
